Goal: Task Accomplishment & Management: Use online tool/utility

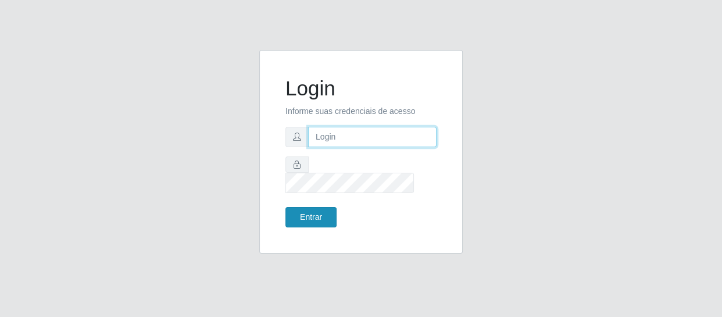
type input "[EMAIL_ADDRESS][DOMAIN_NAME]"
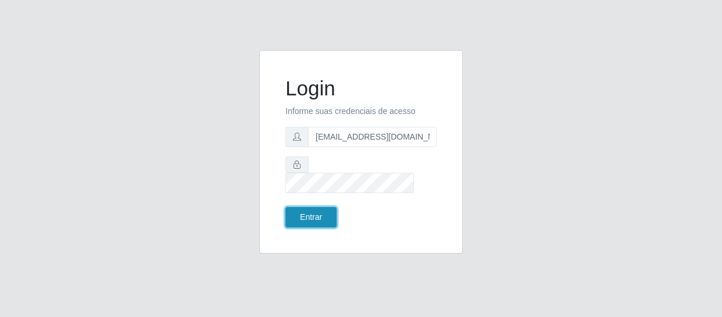
click at [293, 207] on button "Entrar" at bounding box center [310, 217] width 51 height 20
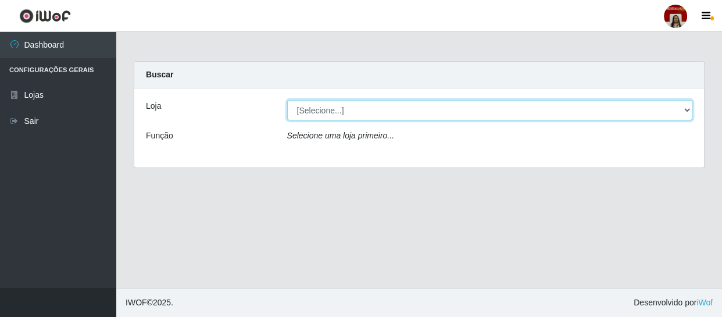
click at [364, 116] on select "[Selecione...] Mar Vermelho - Loja 04" at bounding box center [490, 110] width 406 height 20
select select "251"
click at [287, 100] on select "[Selecione...] Mar Vermelho - Loja 04" at bounding box center [490, 110] width 406 height 20
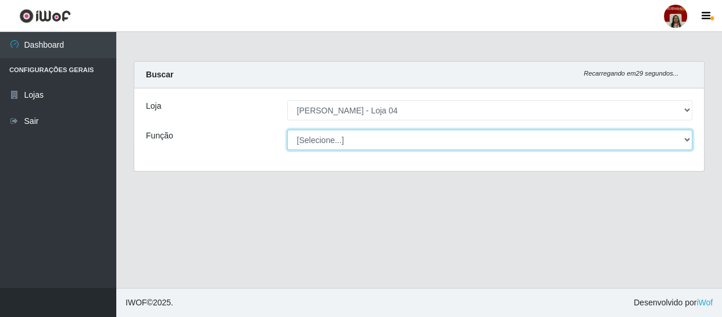
click at [372, 141] on select "[Selecione...] ASG ASG + ASG ++ Auxiliar de Depósito Auxiliar de Depósito + Aux…" at bounding box center [490, 140] width 406 height 20
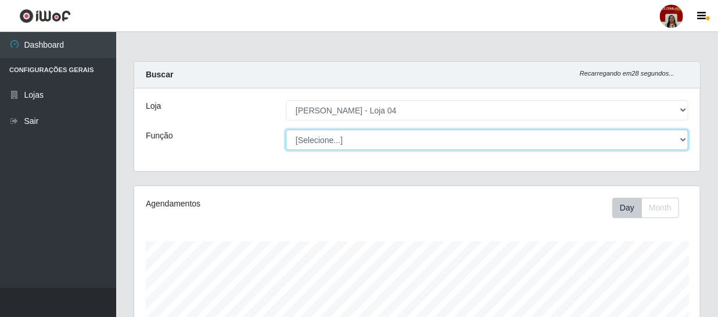
scroll to position [241, 566]
select select "112"
click at [286, 130] on select "[Selecione...] ASG ASG + ASG ++ Auxiliar de Depósito Auxiliar de Depósito + Aux…" at bounding box center [487, 140] width 403 height 20
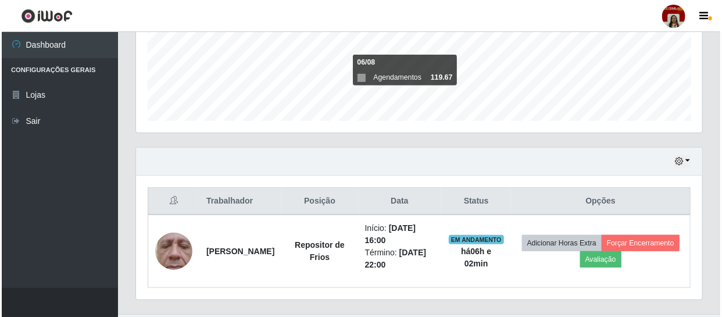
scroll to position [320, 0]
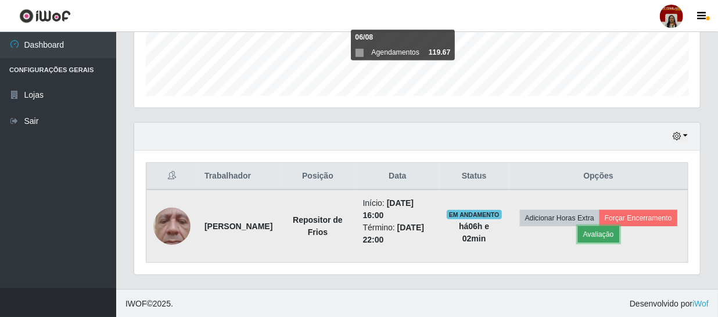
click at [619, 226] on button "Avaliação" at bounding box center [598, 234] width 41 height 16
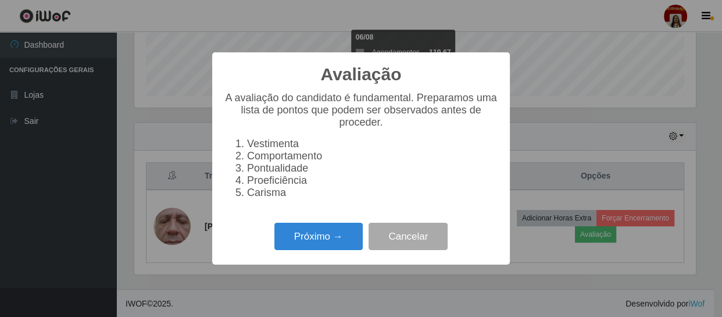
scroll to position [241, 561]
click at [322, 240] on button "Próximo →" at bounding box center [318, 236] width 88 height 27
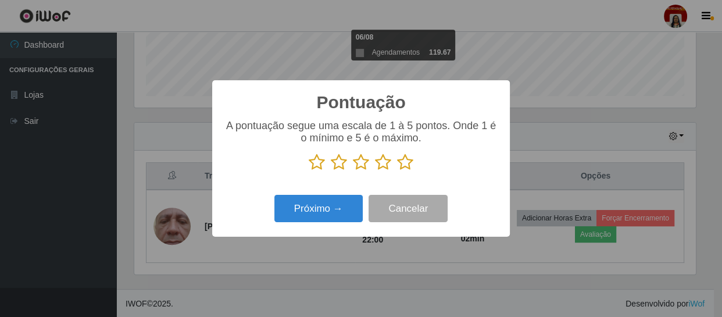
click at [402, 167] on icon at bounding box center [405, 161] width 16 height 17
click at [397, 171] on input "radio" at bounding box center [397, 171] width 0 height 0
click at [308, 225] on div "Próximo → Cancelar" at bounding box center [361, 208] width 274 height 33
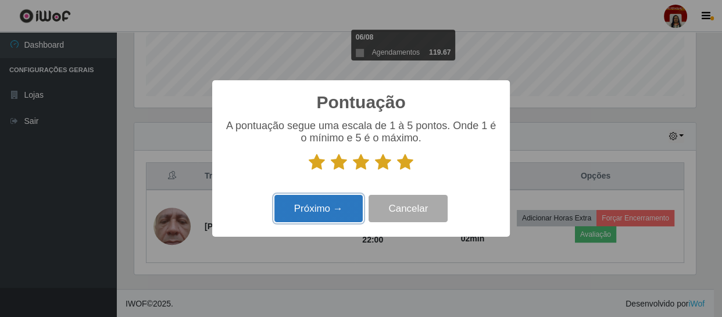
click at [316, 214] on button "Próximo →" at bounding box center [318, 208] width 88 height 27
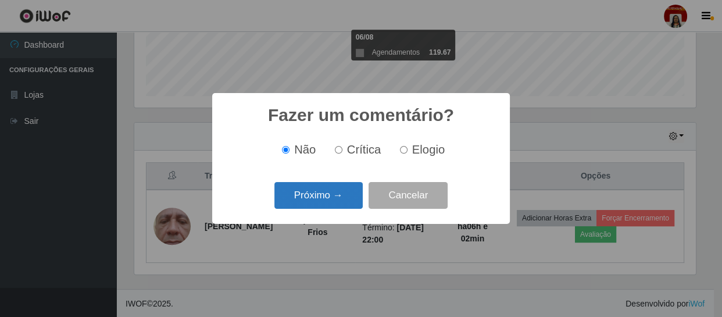
click at [322, 202] on button "Próximo →" at bounding box center [318, 195] width 88 height 27
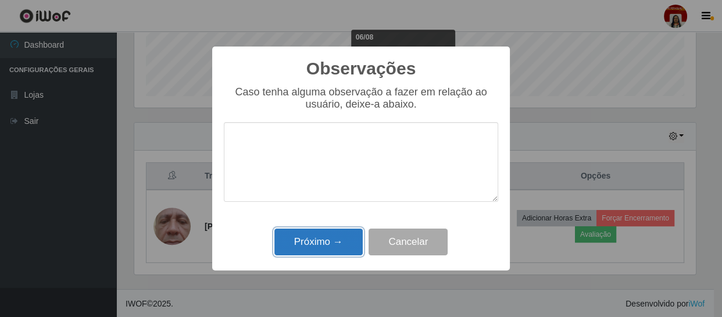
click at [324, 238] on button "Próximo →" at bounding box center [318, 241] width 88 height 27
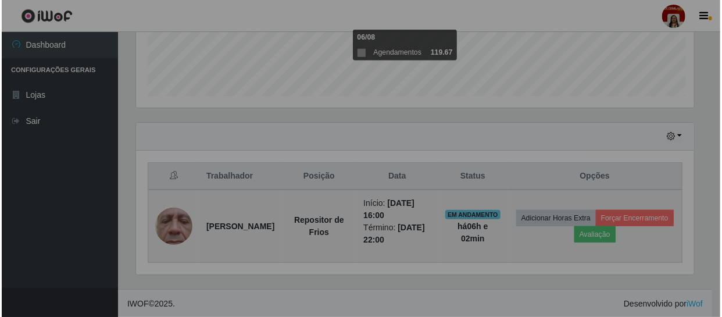
scroll to position [241, 566]
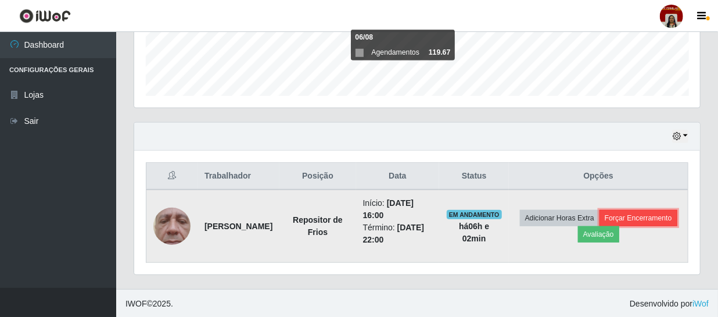
click at [600, 226] on button "Forçar Encerramento" at bounding box center [639, 218] width 78 height 16
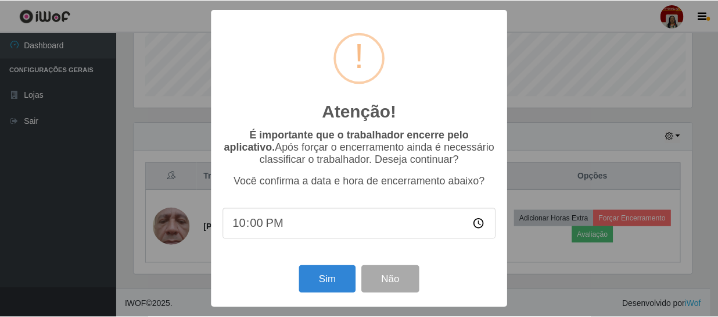
scroll to position [241, 561]
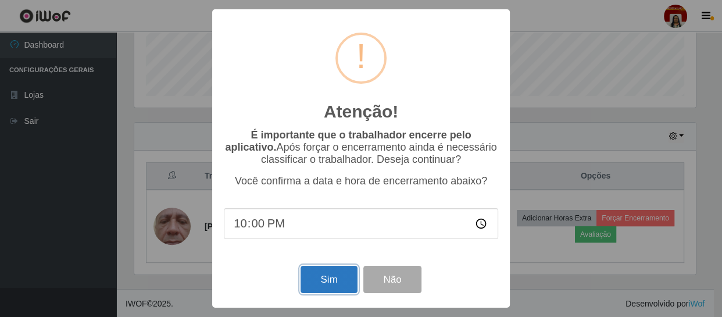
click at [342, 279] on button "Sim" at bounding box center [328, 279] width 56 height 27
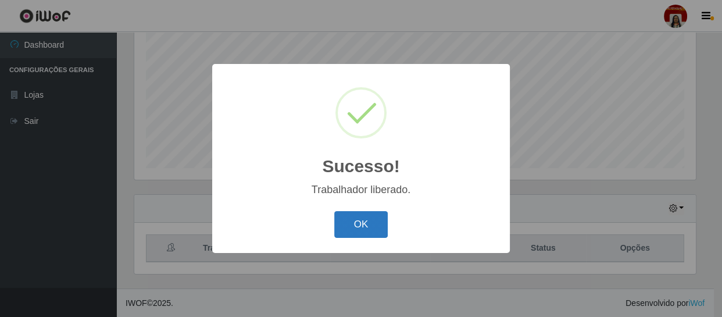
click at [358, 224] on button "OK" at bounding box center [361, 224] width 54 height 27
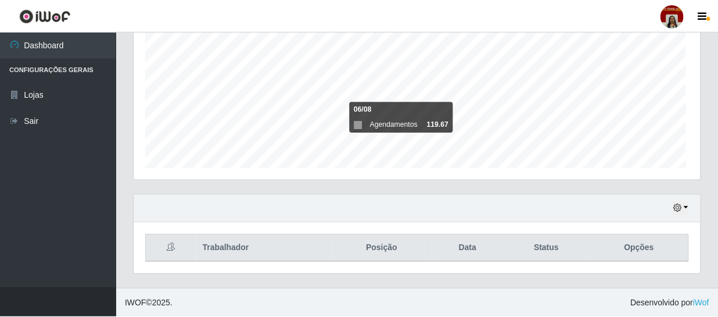
scroll to position [241, 566]
